Goal: Task Accomplishment & Management: Complete application form

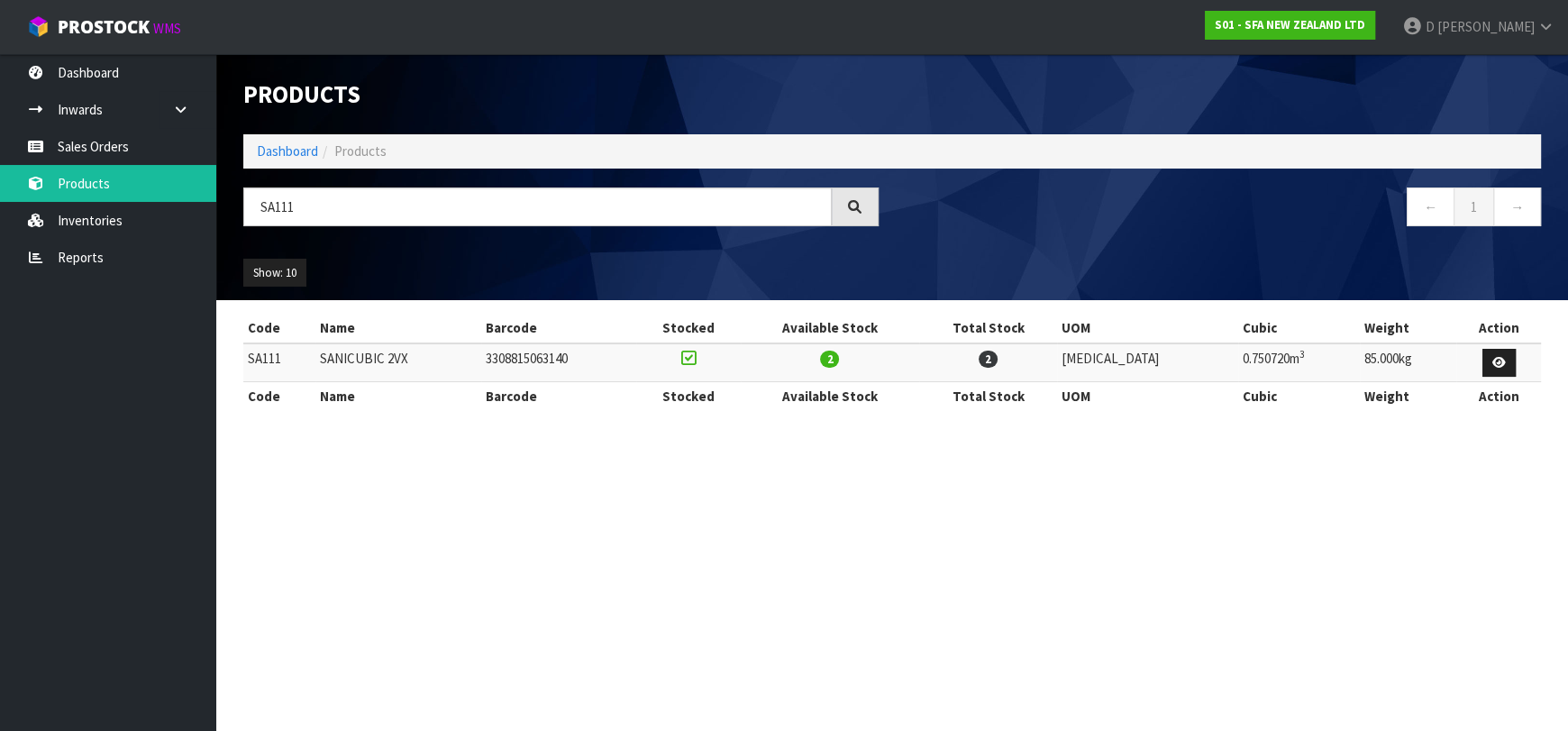
drag, startPoint x: 354, startPoint y: 201, endPoint x: -6, endPoint y: 168, distance: 361.5
click at [0, 168] on html "Toggle navigation ProStock WMS S01 - SFA NEW ZEALAND LTD [PERSON_NAME] Logout D…" at bounding box center [784, 365] width 1568 height 731
type input "BL121093"
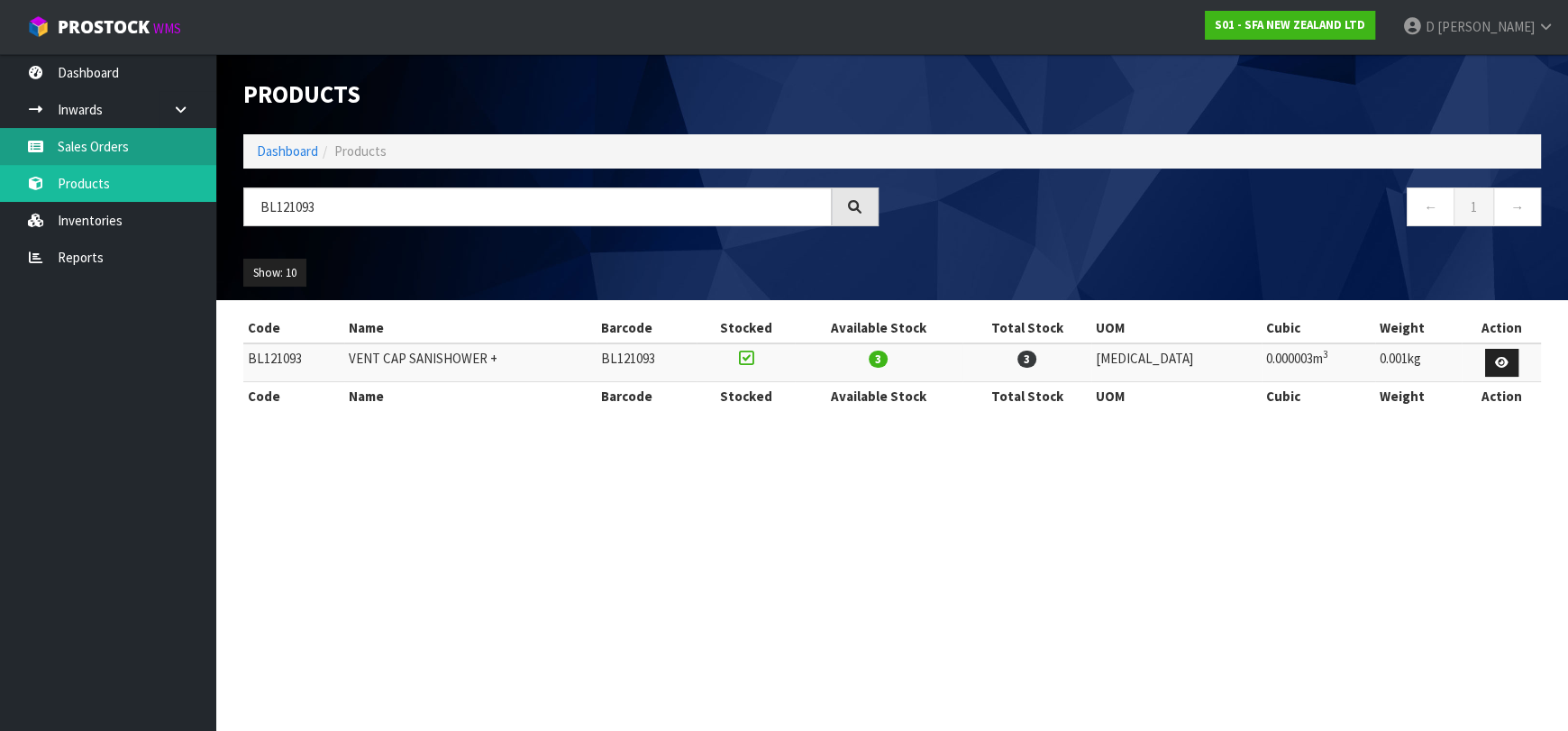
click at [170, 152] on link "Sales Orders" at bounding box center [107, 146] width 216 height 37
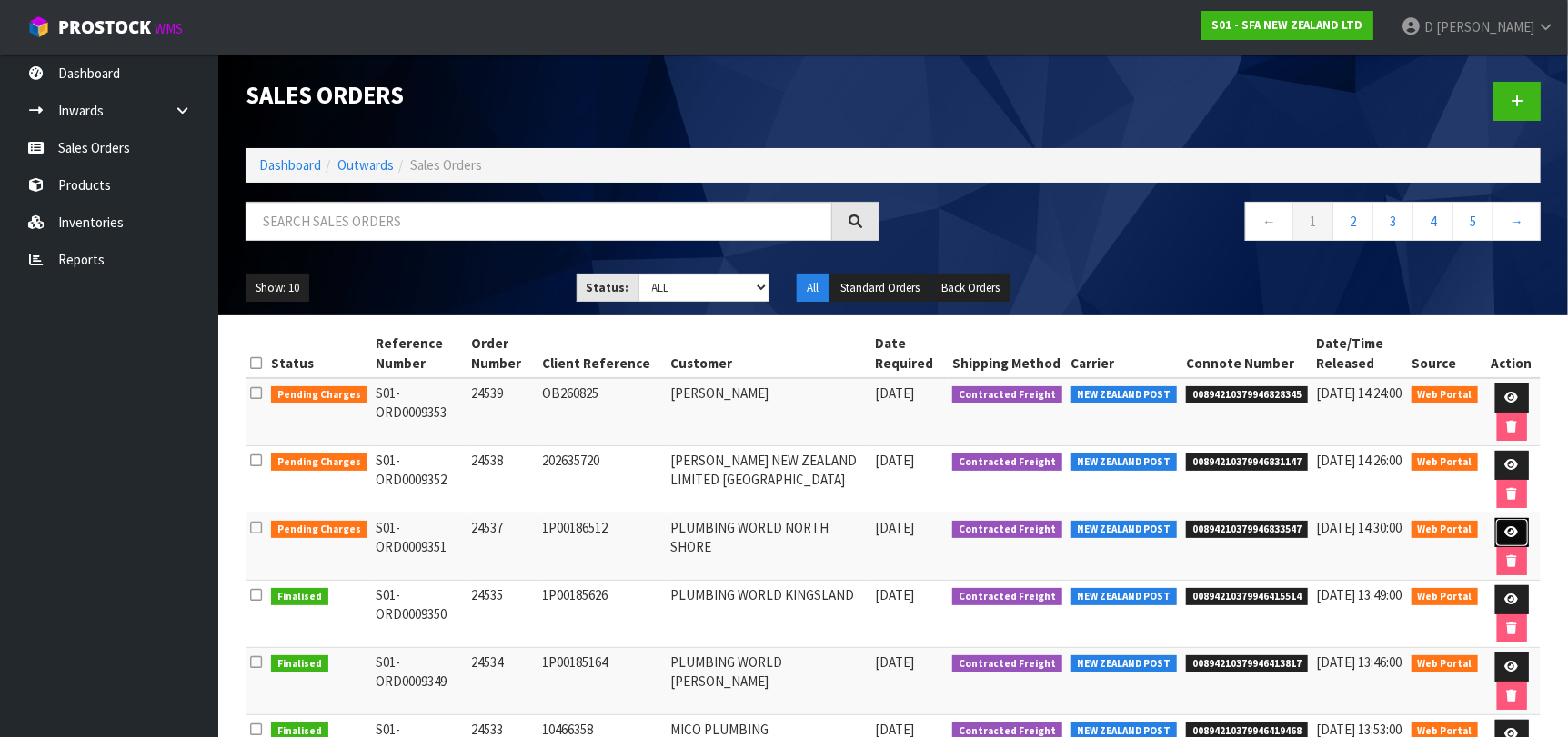
click at [1507, 523] on link at bounding box center [1511, 533] width 33 height 29
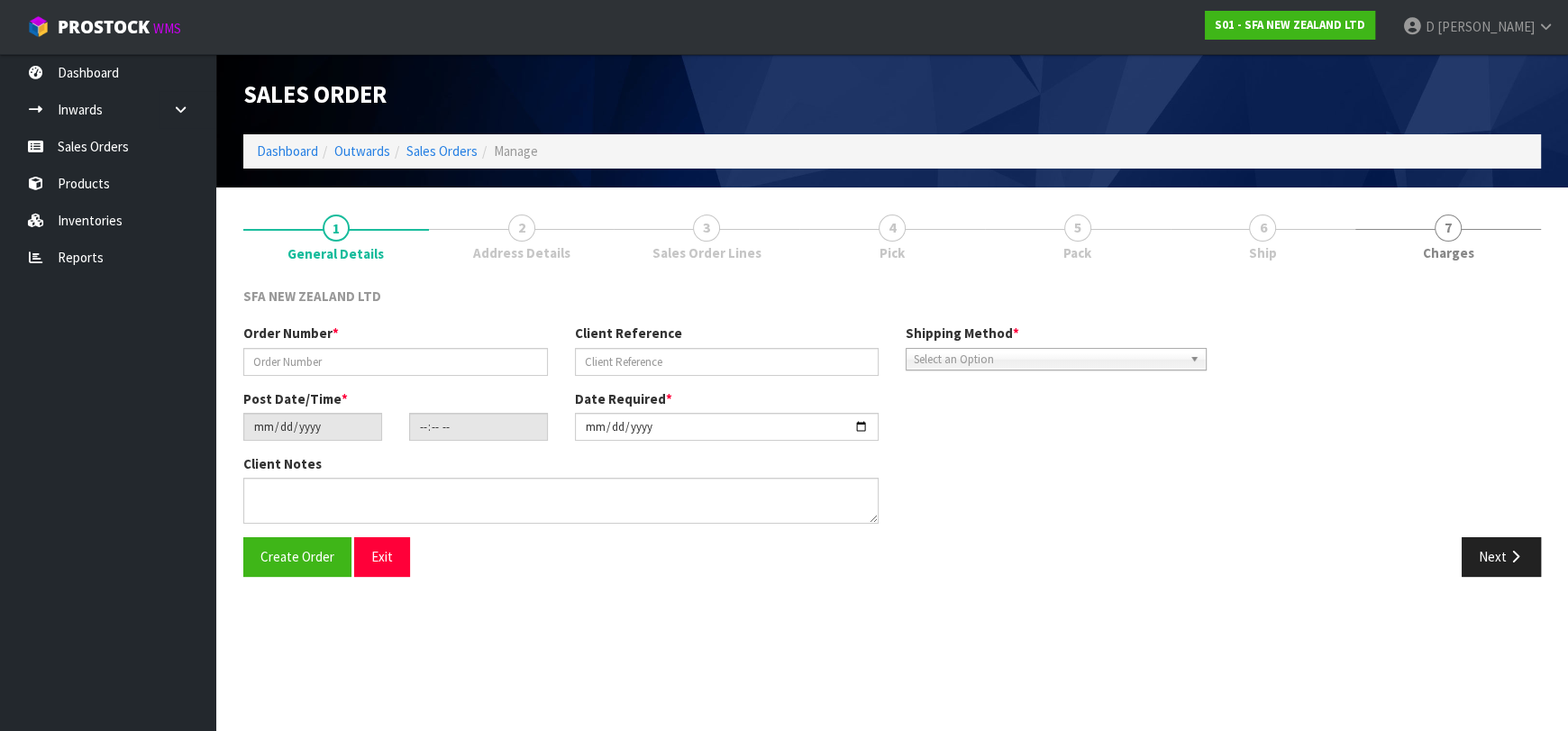
type input "24537"
type input "1P00186512"
type input "[DATE]"
type input "10:29:00.000"
type input "[DATE]"
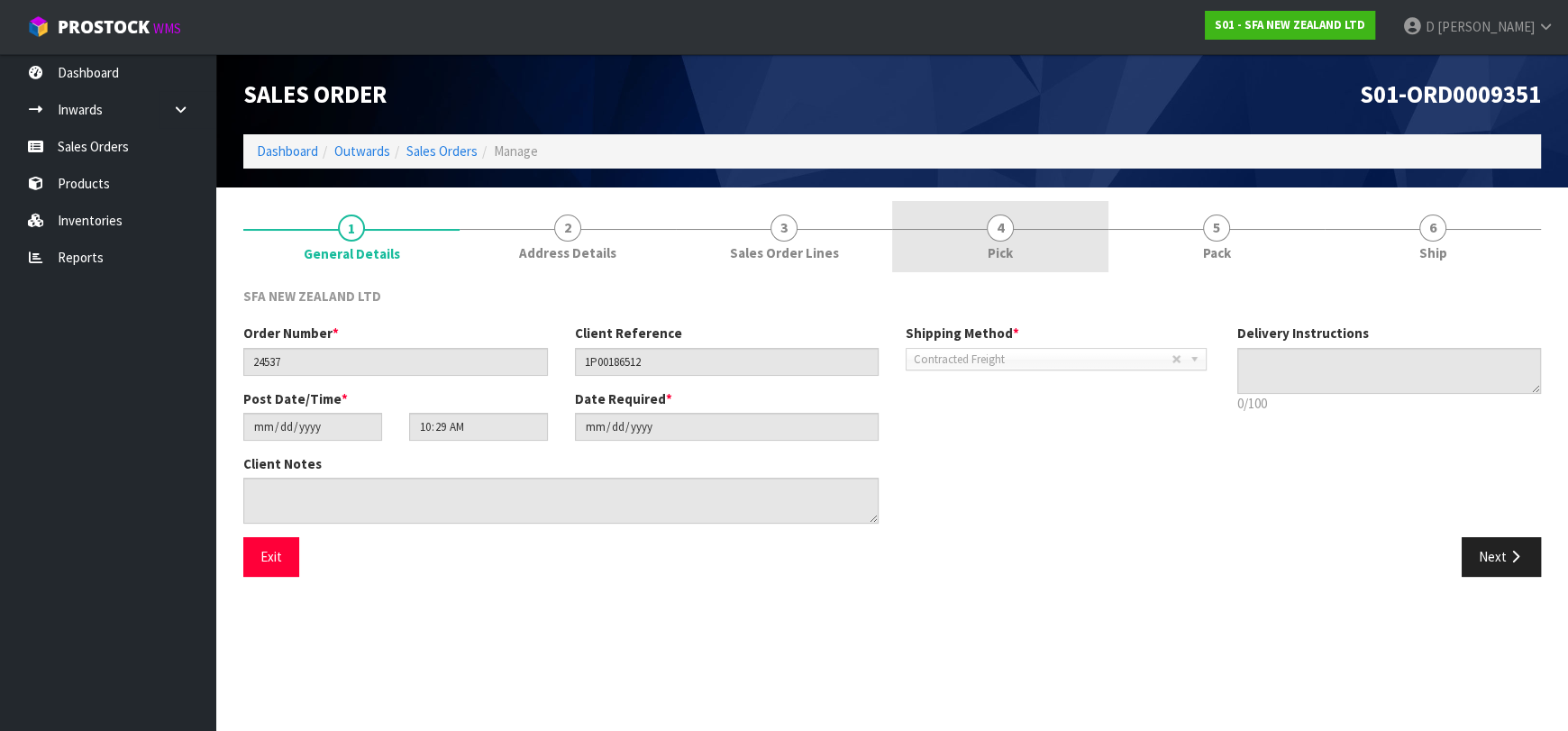
click at [970, 252] on link "4 Pick" at bounding box center [999, 237] width 216 height 72
